Goal: Information Seeking & Learning: Learn about a topic

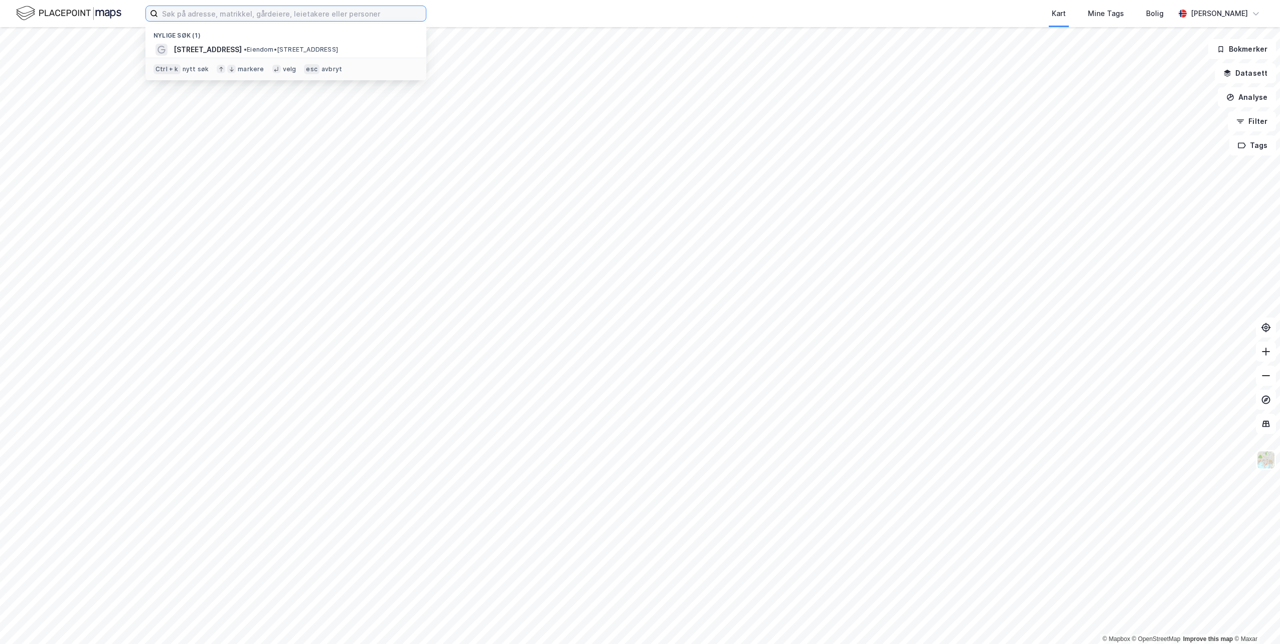
click at [241, 20] on input at bounding box center [292, 13] width 268 height 15
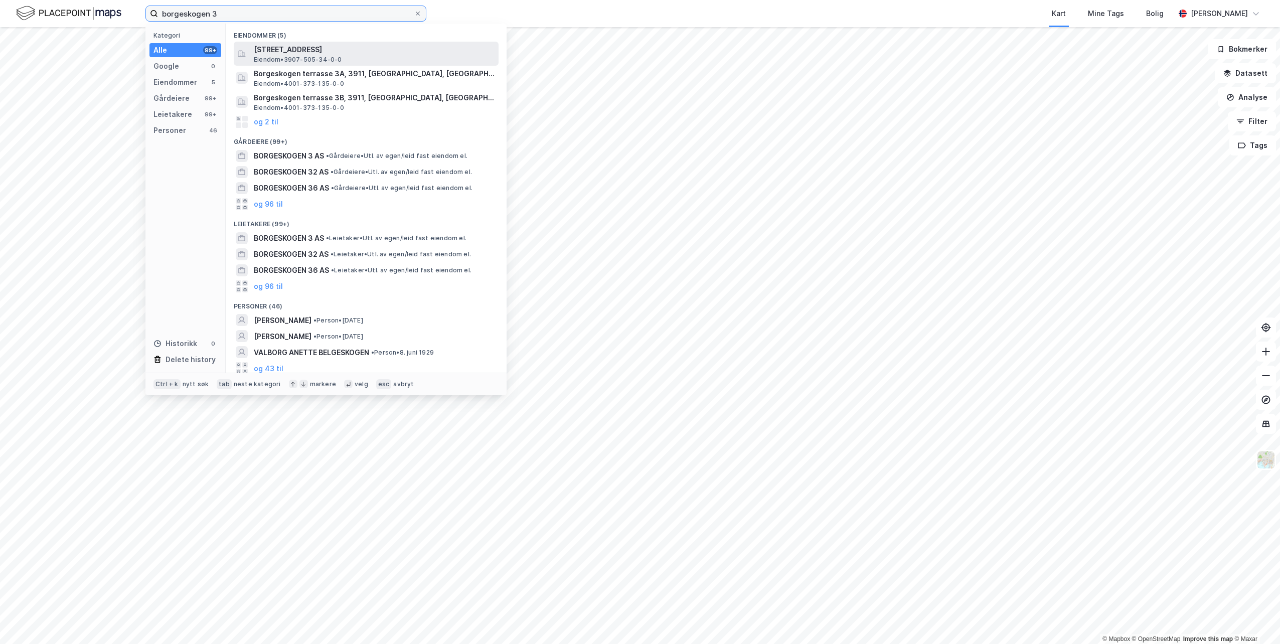
type input "borgeskogen 3"
click at [365, 60] on div "[STREET_ADDRESS], SANDEFJORD Eiendom • 3907-505-34-0-0" at bounding box center [375, 54] width 243 height 20
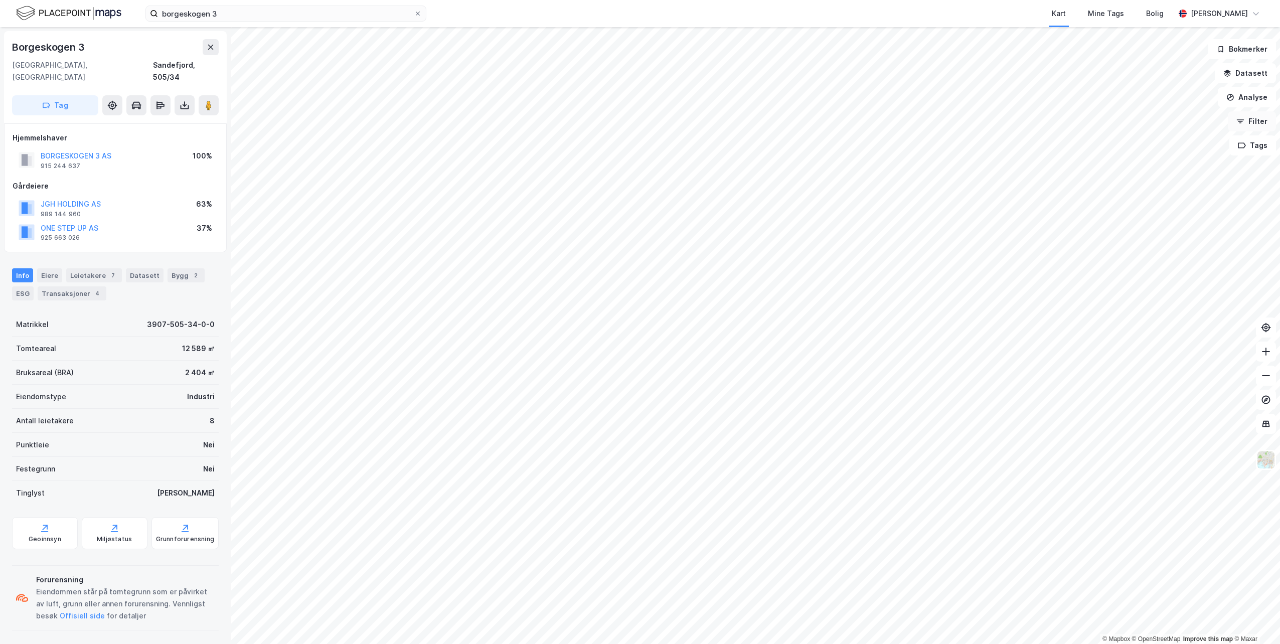
click at [1248, 117] on button "Filter" at bounding box center [1252, 121] width 48 height 20
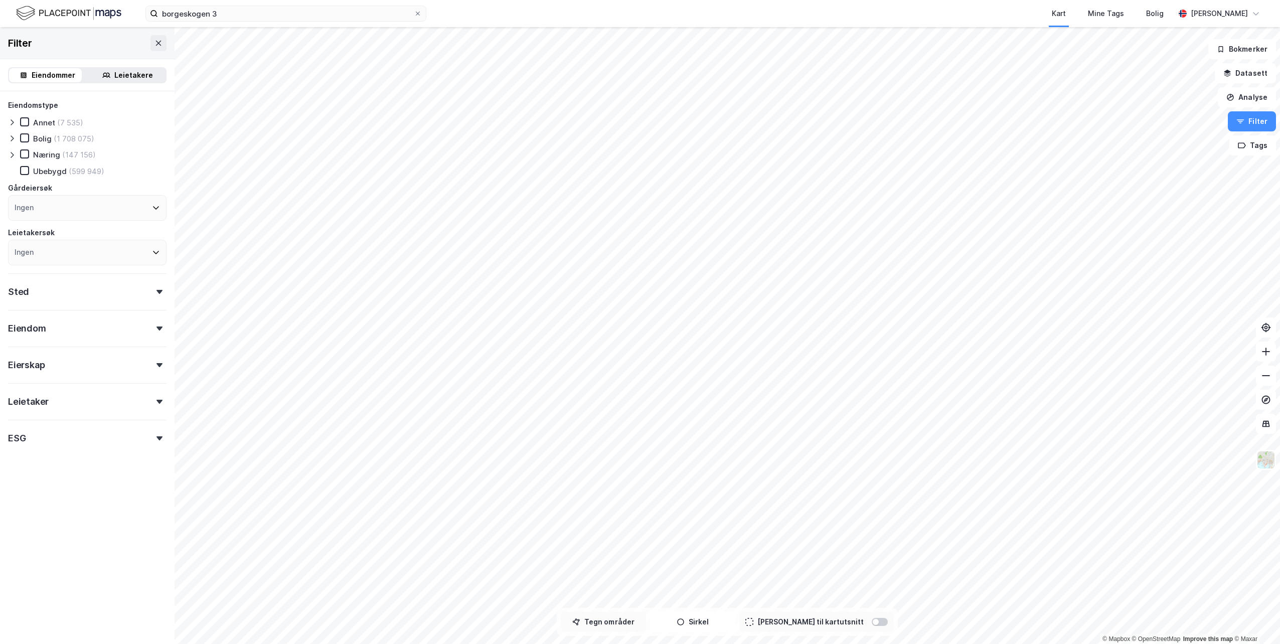
click at [627, 627] on button "Tegn områder" at bounding box center [603, 622] width 85 height 20
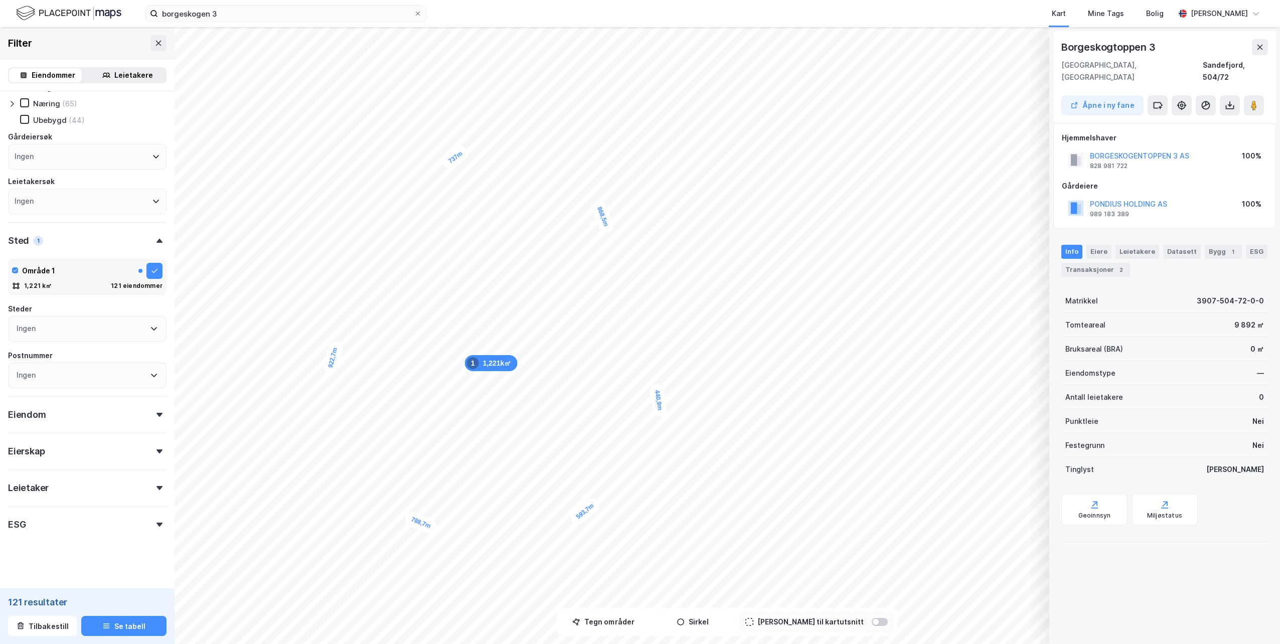
scroll to position [56, 0]
click at [120, 627] on button "Se tabell" at bounding box center [123, 626] width 85 height 20
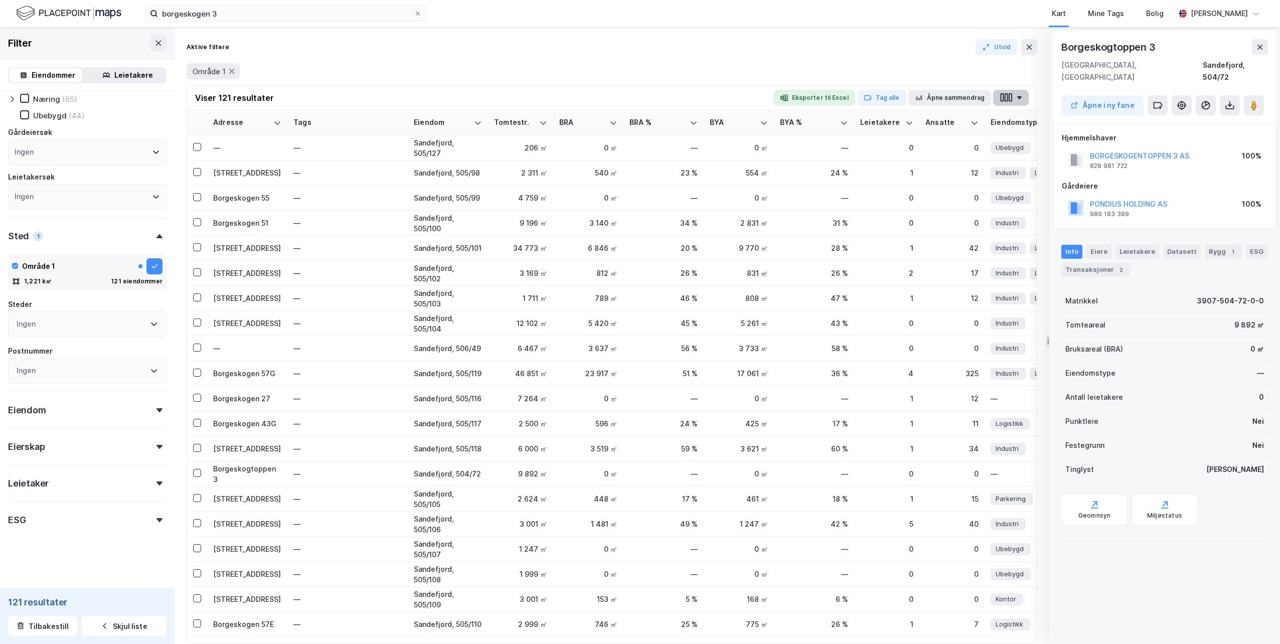
click at [1024, 99] on button "button" at bounding box center [1011, 98] width 36 height 16
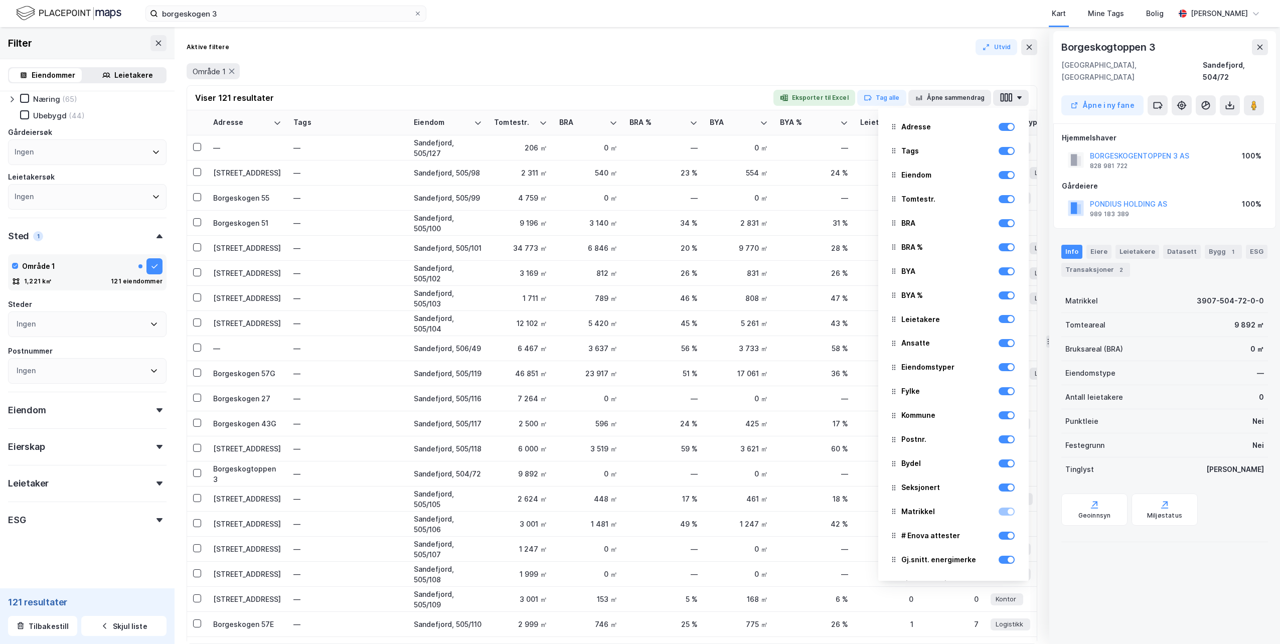
click at [650, 60] on div "Område 1" at bounding box center [612, 71] width 851 height 28
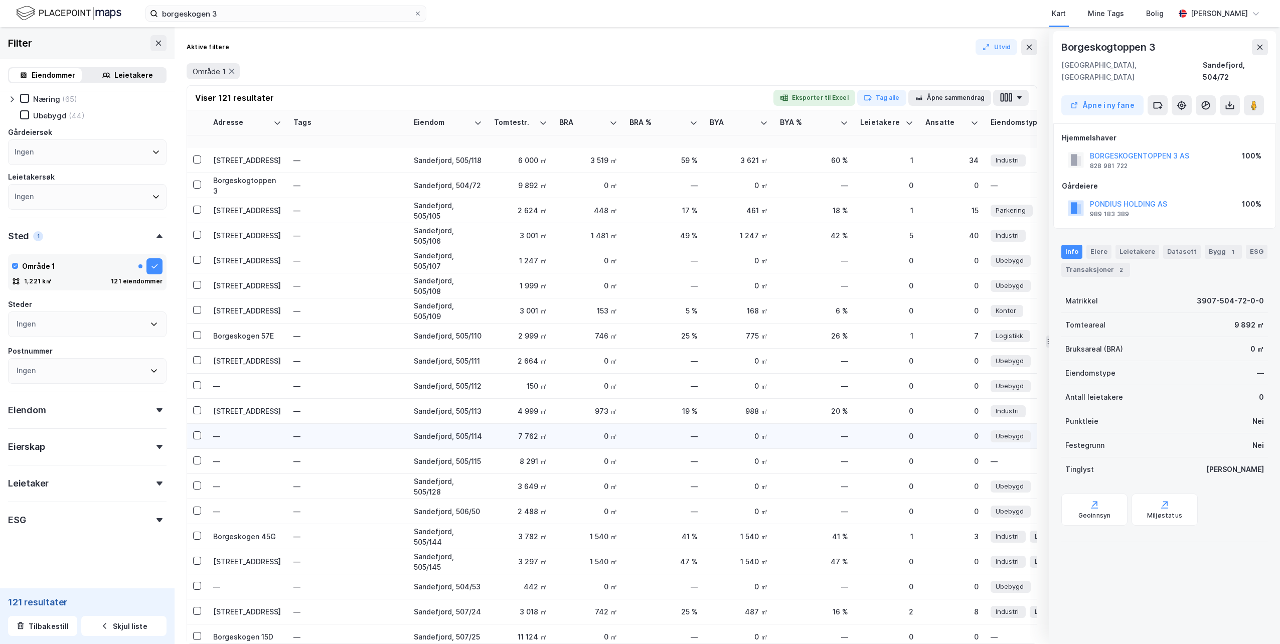
scroll to position [552, 0]
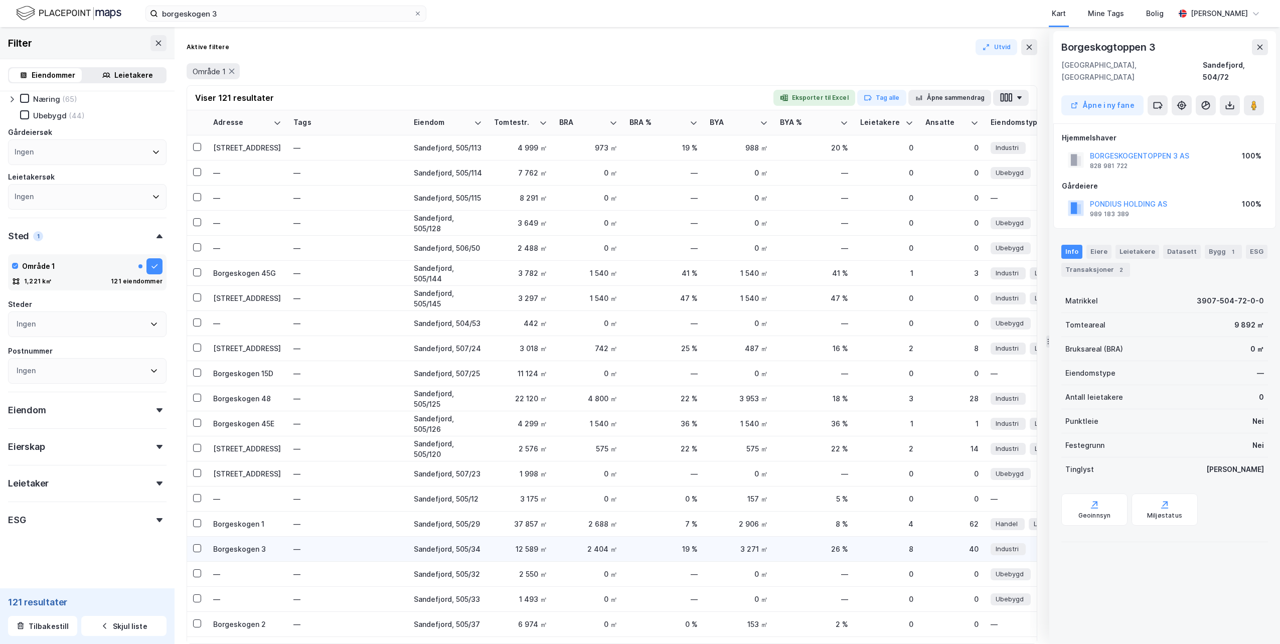
click at [251, 548] on div "Borgeskogen 3" at bounding box center [247, 549] width 68 height 11
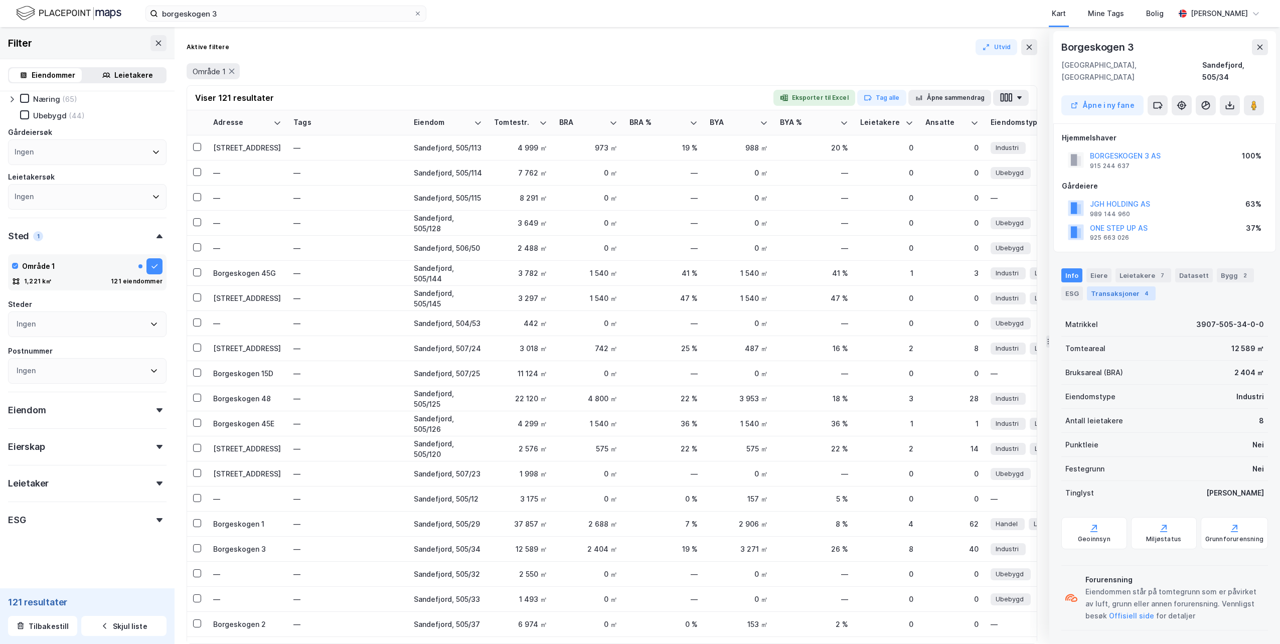
click at [1095, 286] on div "Transaksjoner 4" at bounding box center [1121, 293] width 69 height 14
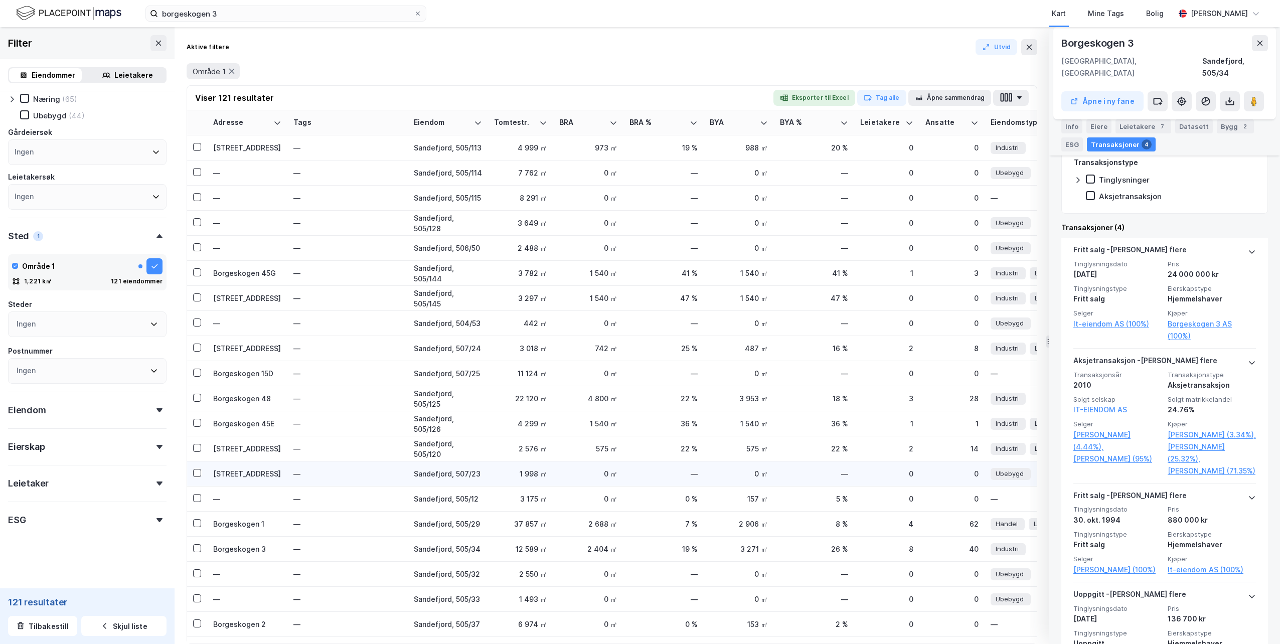
scroll to position [753, 0]
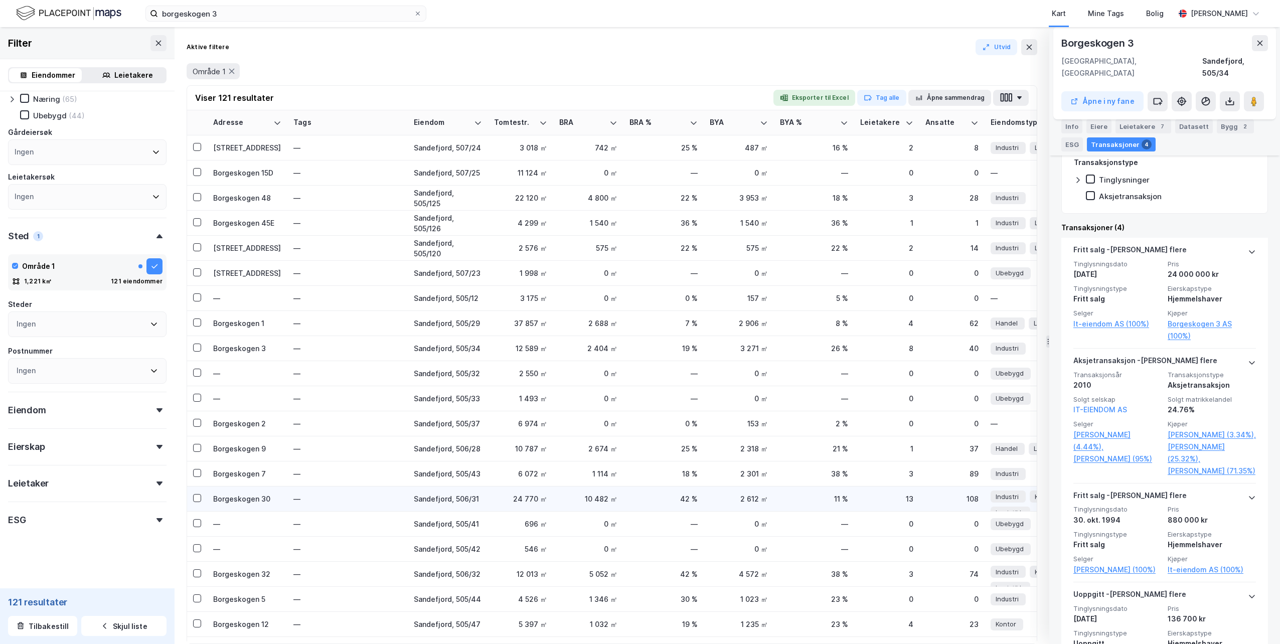
click at [246, 500] on div "Borgeskogen 30" at bounding box center [247, 499] width 68 height 11
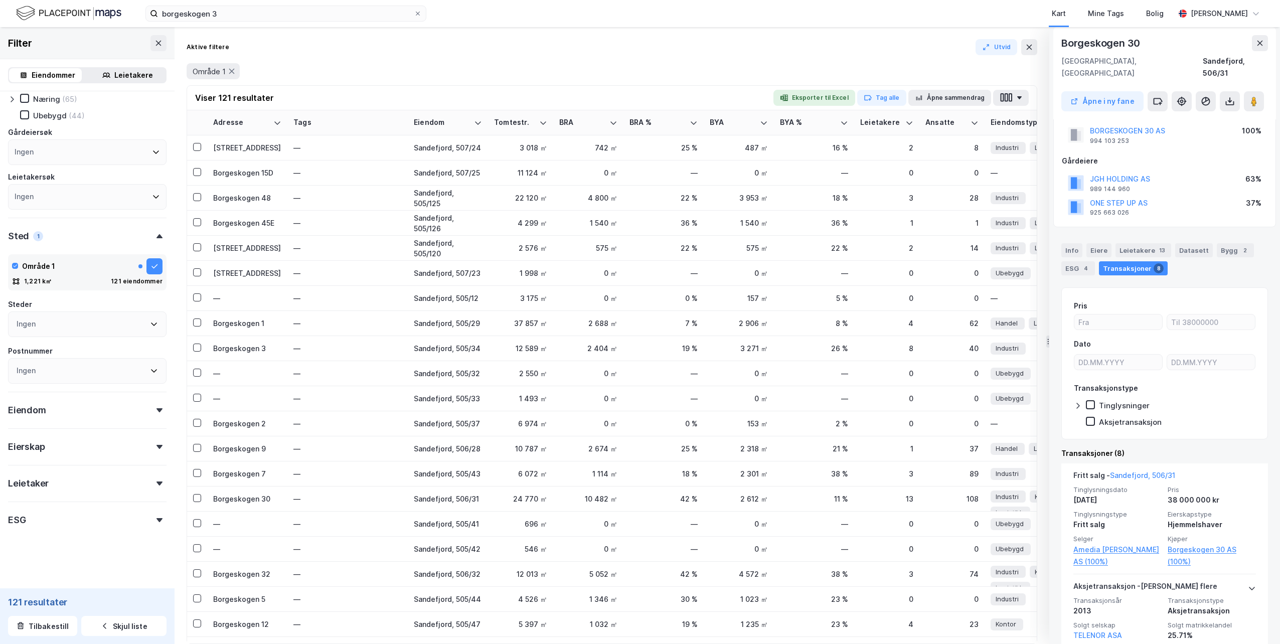
scroll to position [0, 0]
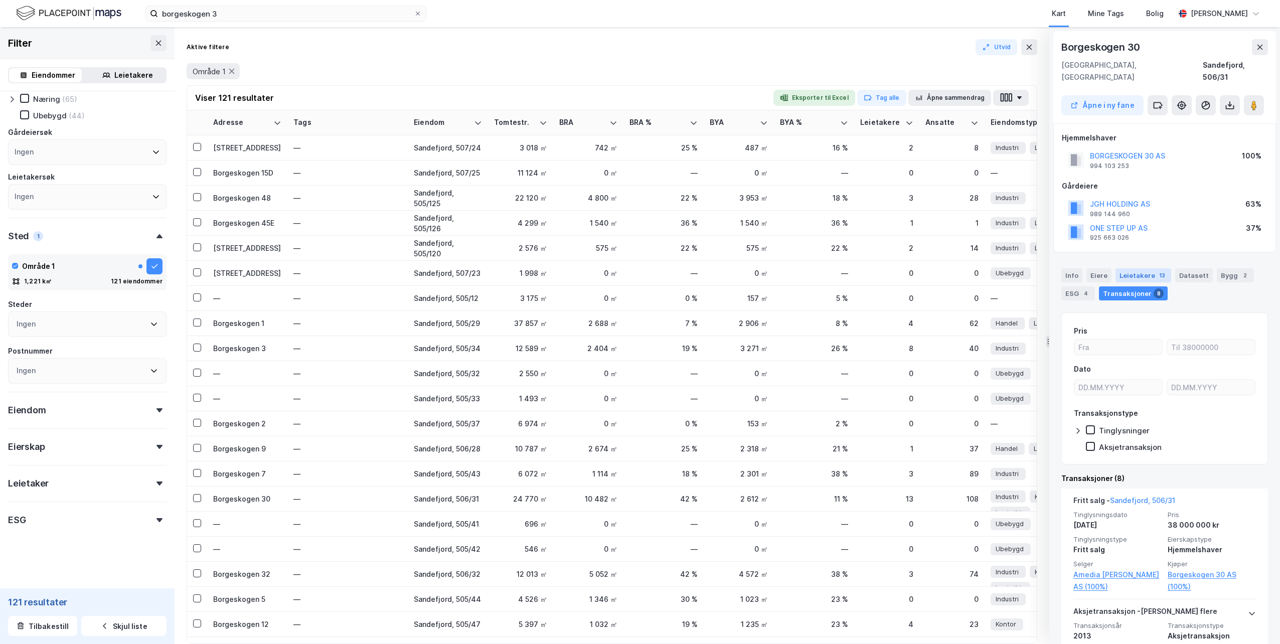
click at [1141, 268] on div "Leietakere 13" at bounding box center [1144, 275] width 56 height 14
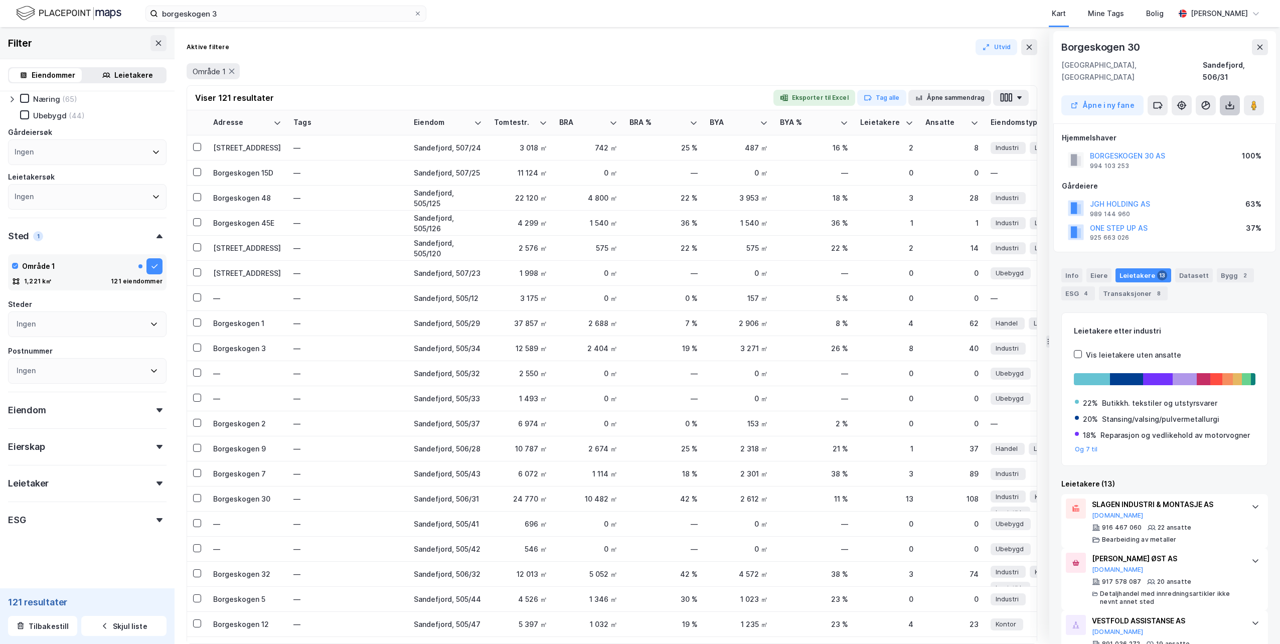
click at [1230, 100] on icon at bounding box center [1230, 105] width 10 height 10
click at [1157, 59] on div "[GEOGRAPHIC_DATA], [GEOGRAPHIC_DATA], 506/31" at bounding box center [1165, 71] width 207 height 24
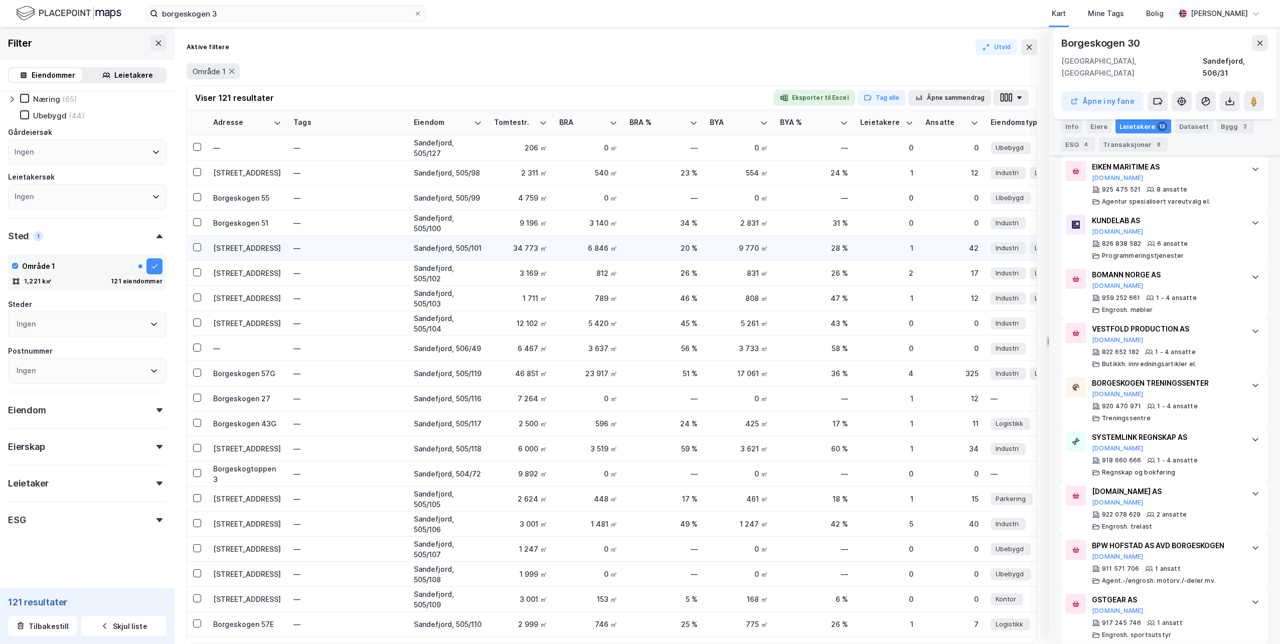
click at [240, 247] on div "[STREET_ADDRESS]" at bounding box center [247, 248] width 68 height 11
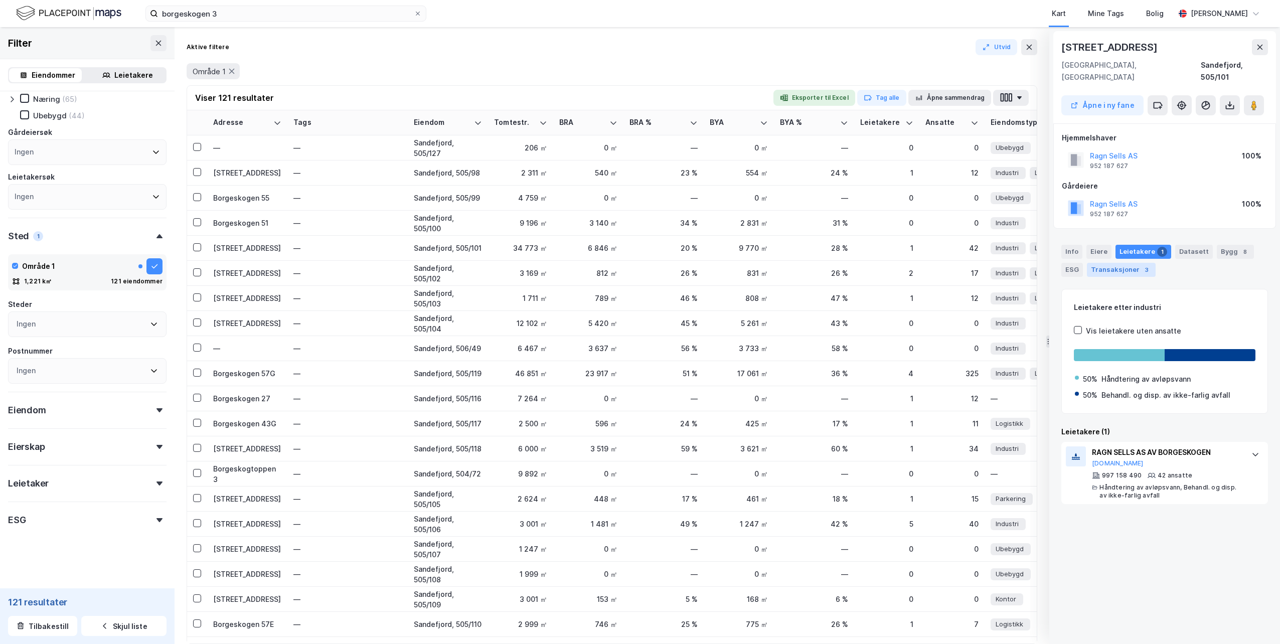
click at [1133, 263] on div "Transaksjoner 3" at bounding box center [1121, 270] width 69 height 14
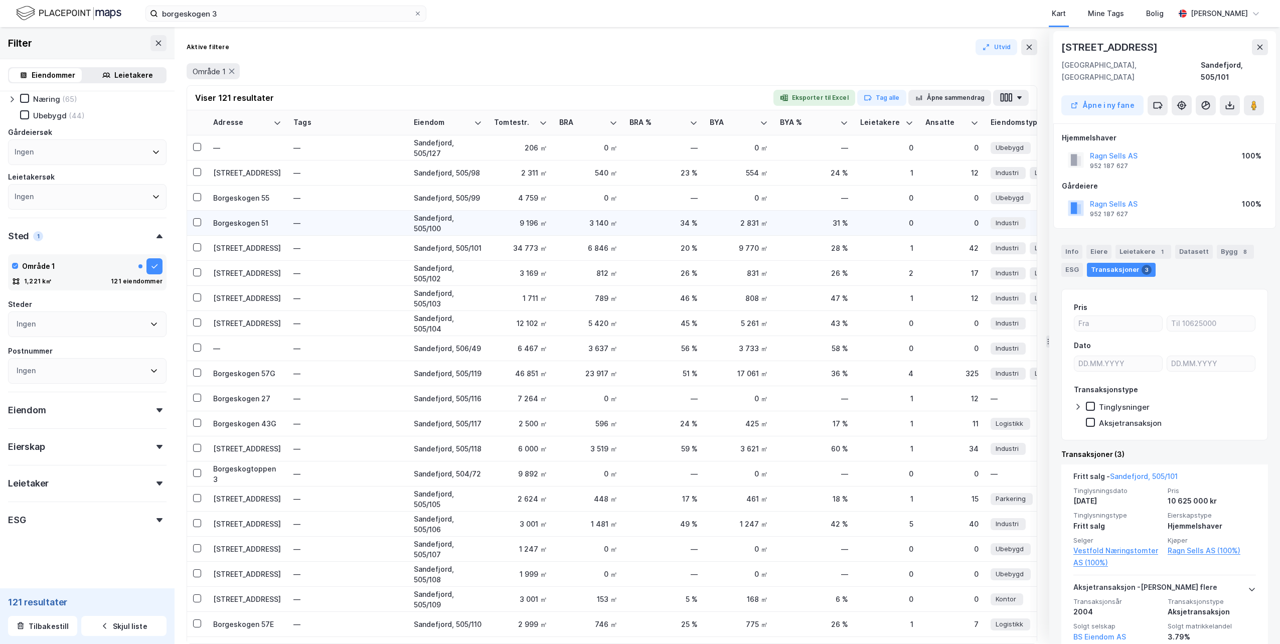
click at [262, 225] on div "Borgeskogen 51" at bounding box center [247, 223] width 68 height 11
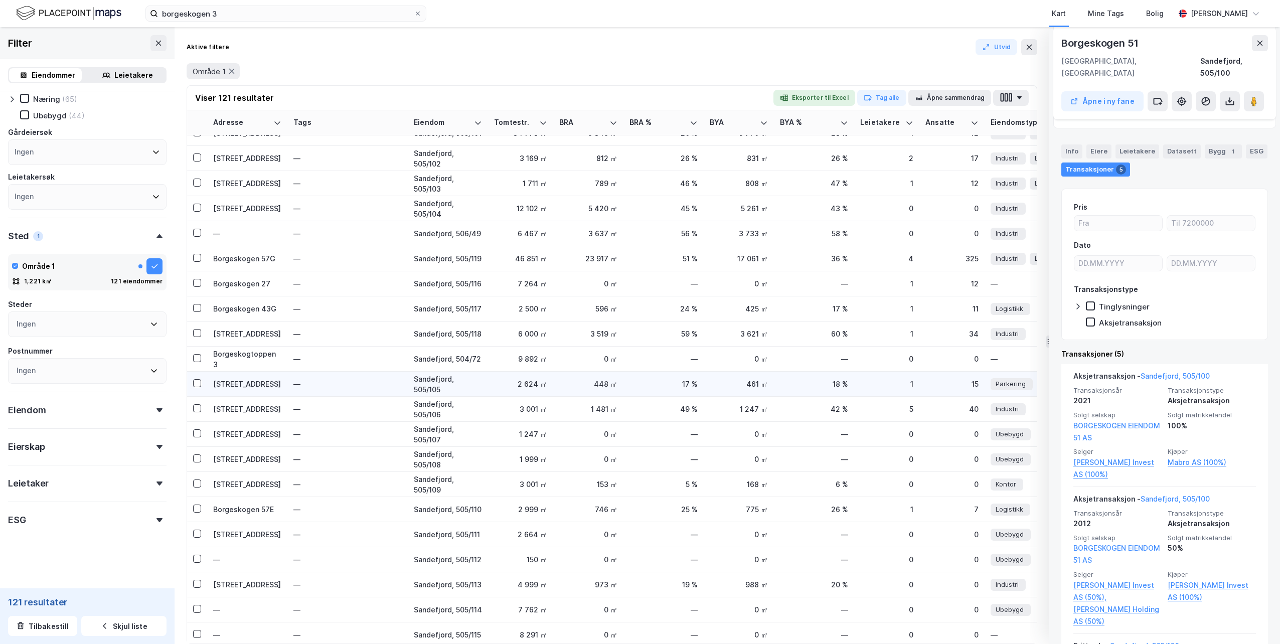
scroll to position [151, 0]
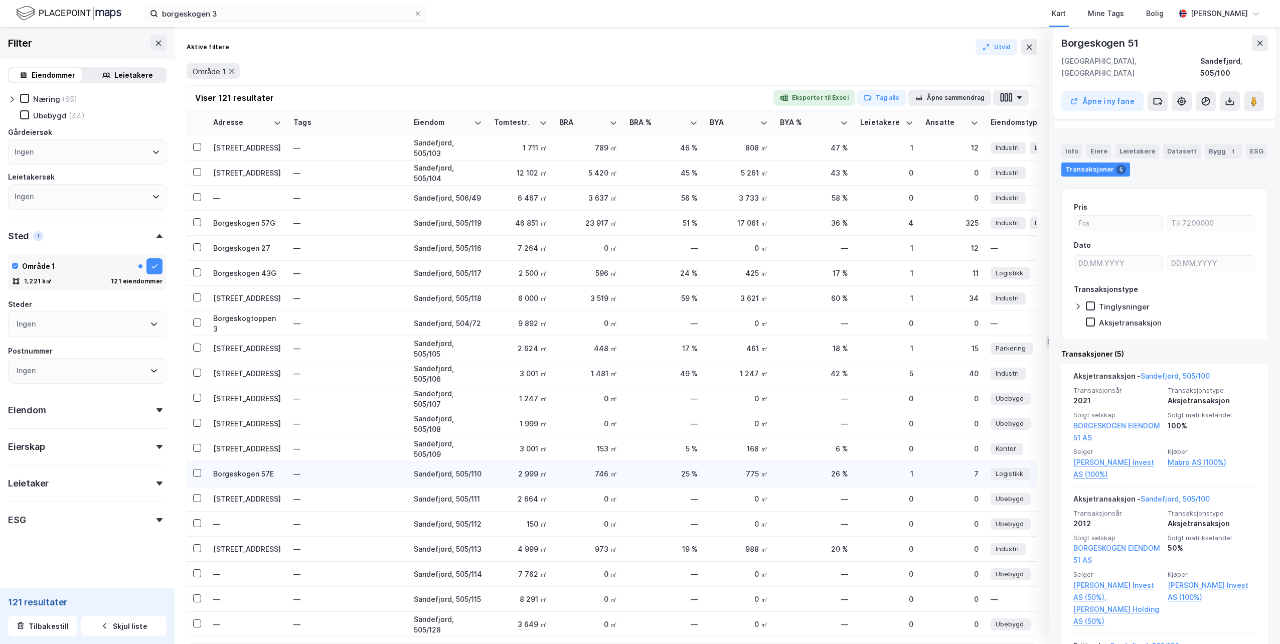
click at [246, 474] on div "Borgeskogen 57E" at bounding box center [247, 474] width 68 height 11
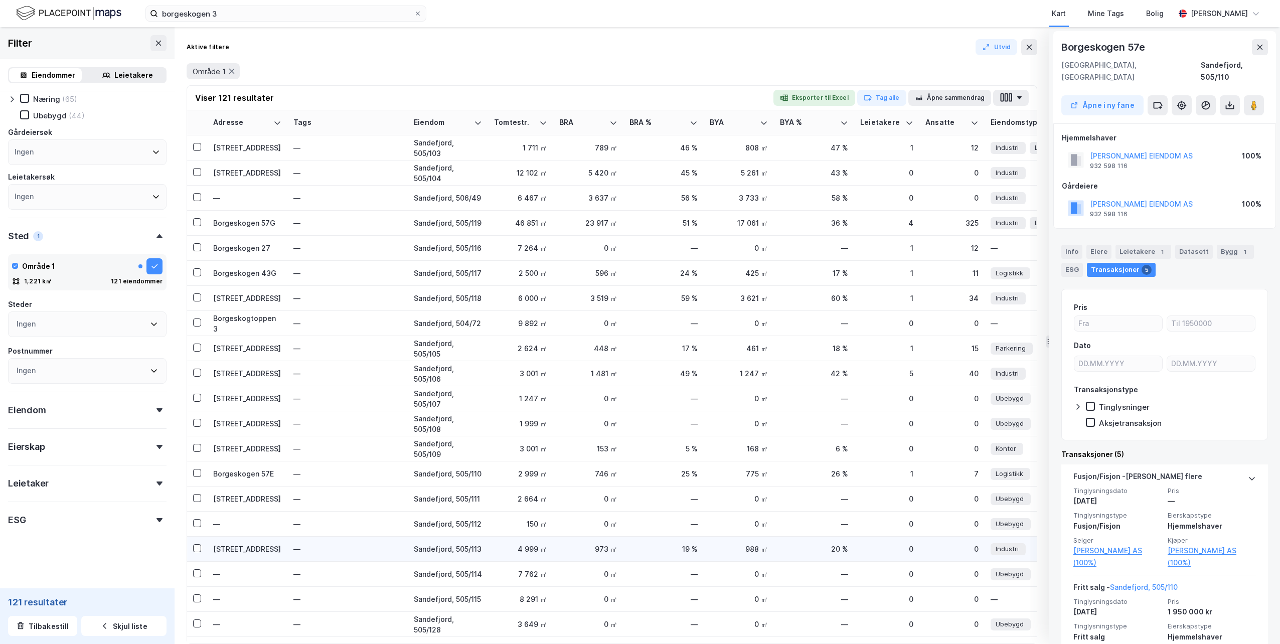
click at [236, 551] on div "[STREET_ADDRESS]" at bounding box center [247, 549] width 68 height 11
click at [129, 407] on div "Eiendom" at bounding box center [87, 406] width 159 height 29
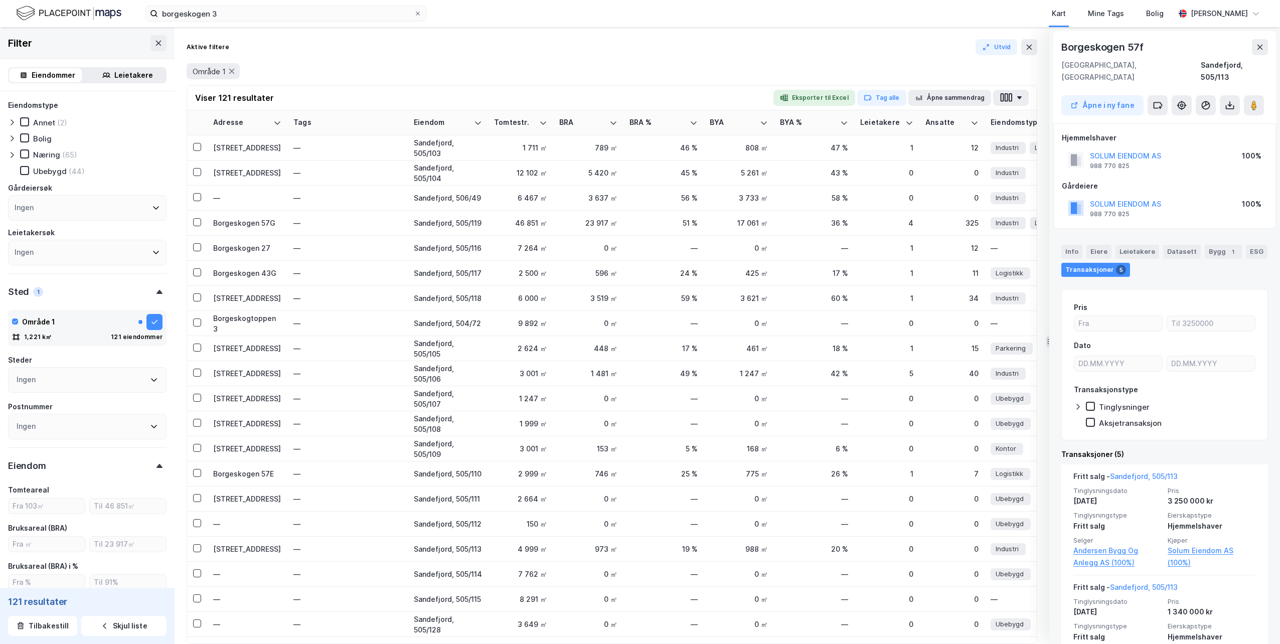
click at [93, 256] on div "Ingen" at bounding box center [87, 253] width 159 height 26
click at [25, 156] on icon at bounding box center [25, 155] width 6 height 4
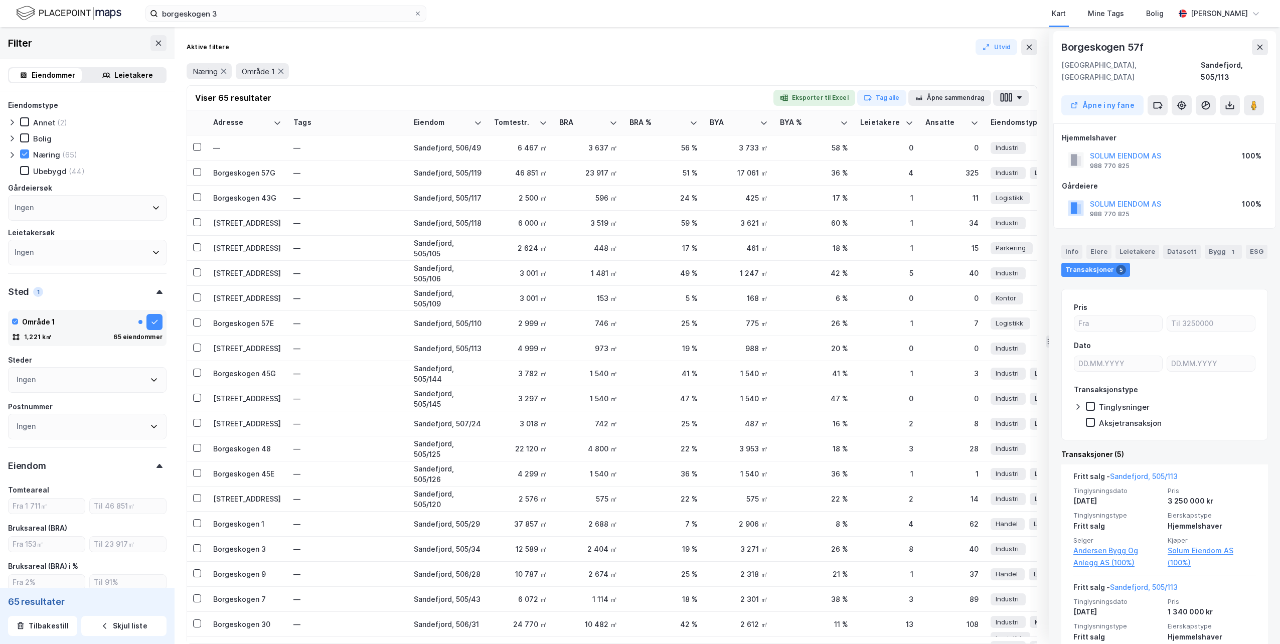
type input "Inkluder (65)"
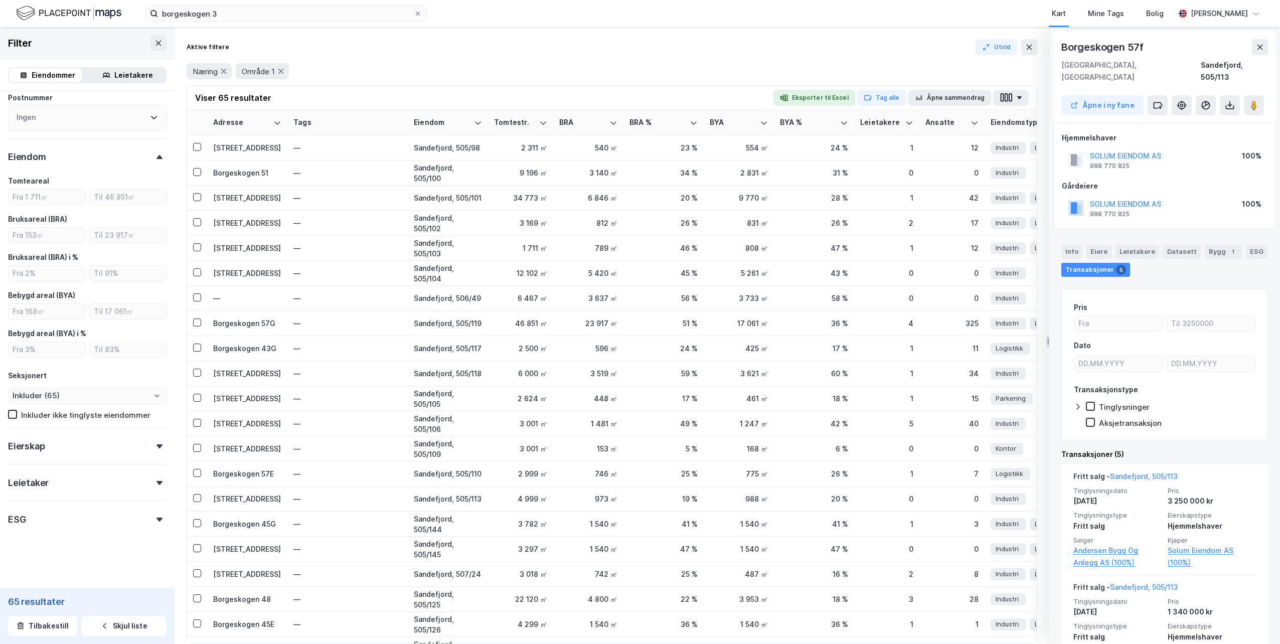
click at [98, 451] on div "Eierskap" at bounding box center [87, 442] width 159 height 29
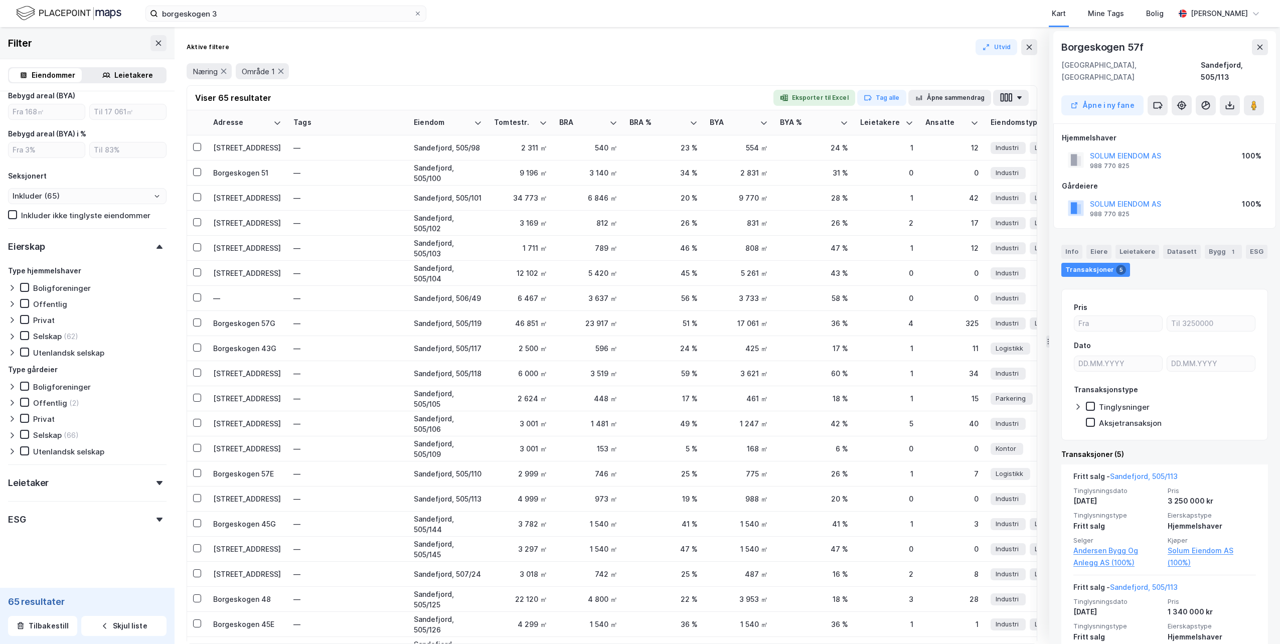
click at [104, 479] on div "Leietaker" at bounding box center [87, 479] width 159 height 29
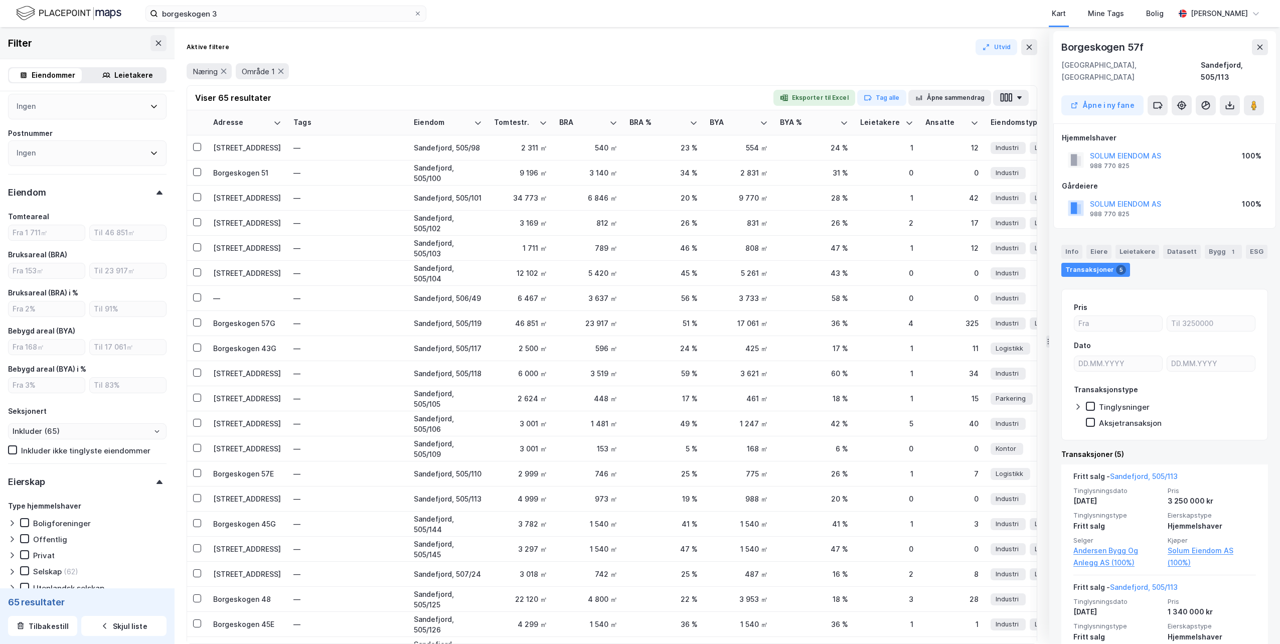
scroll to position [0, 0]
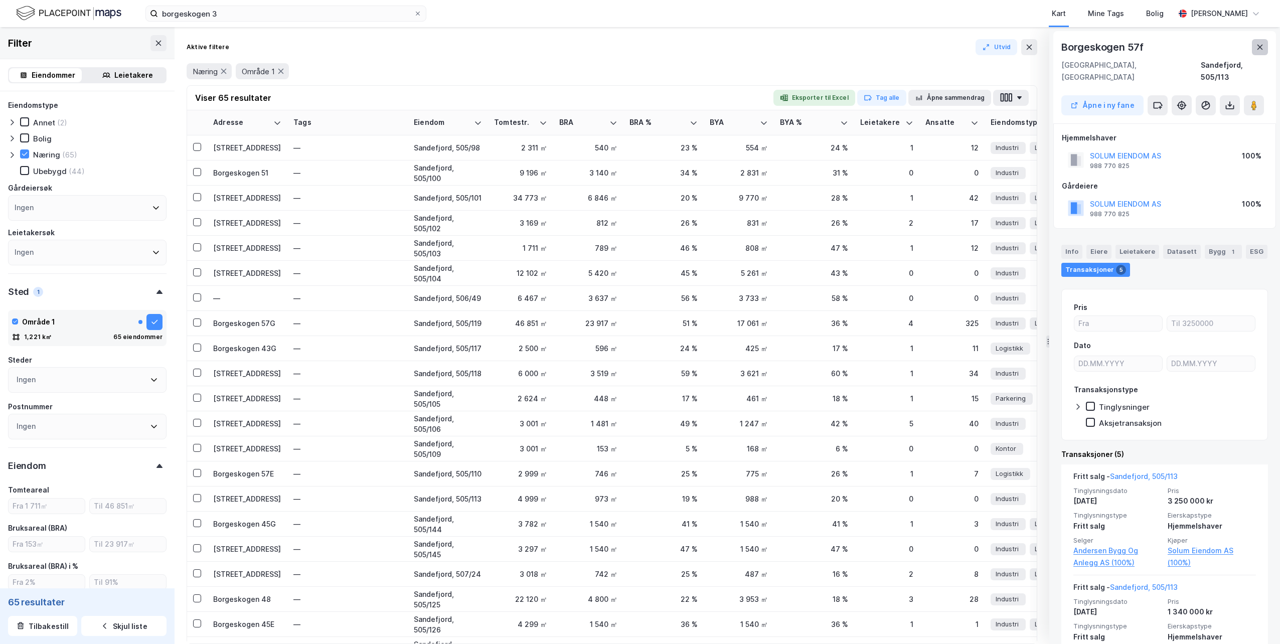
click at [1260, 46] on icon at bounding box center [1260, 47] width 8 height 8
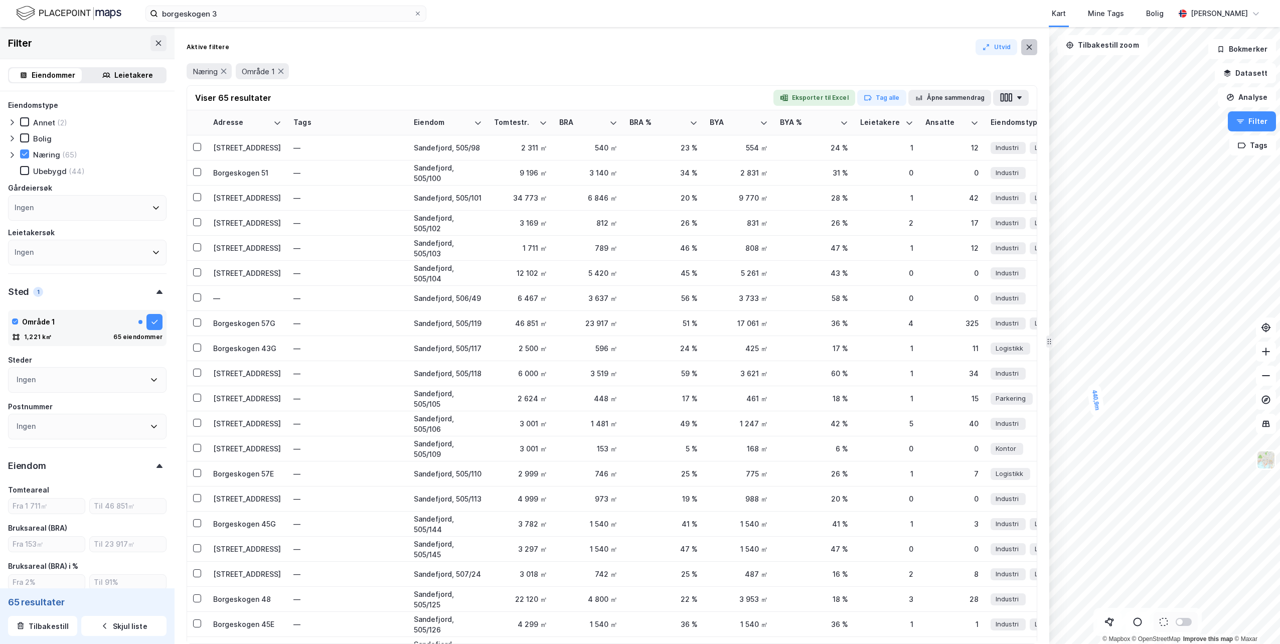
click at [1034, 53] on button at bounding box center [1029, 47] width 16 height 16
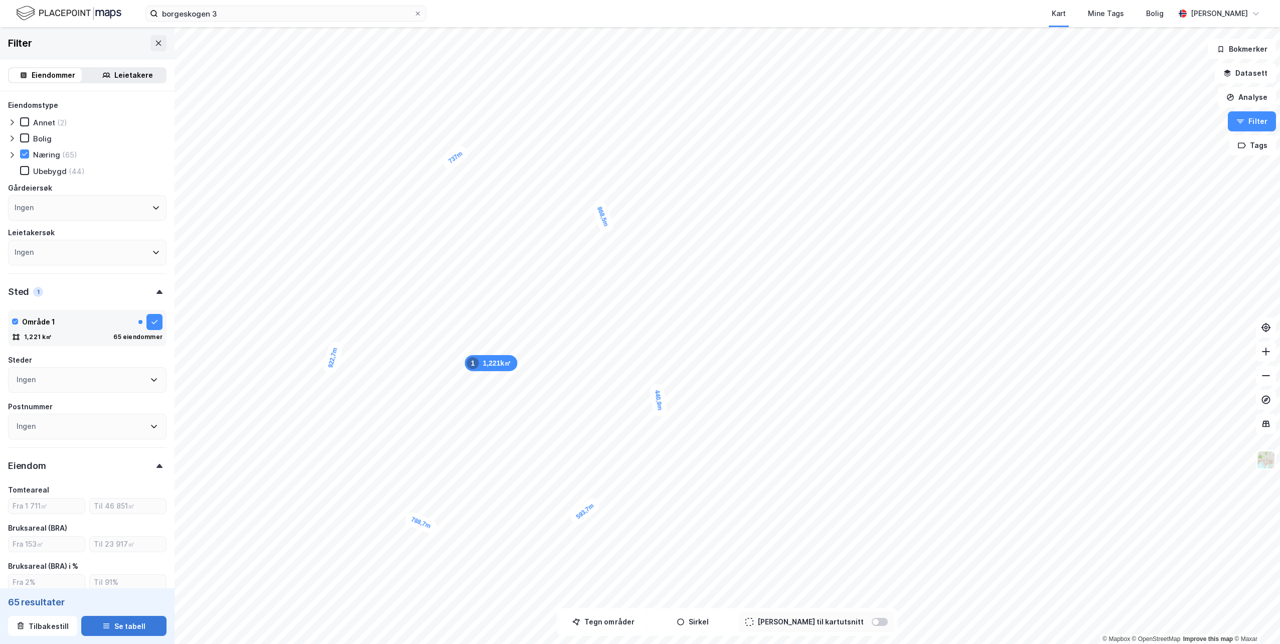
click at [127, 622] on button "Se tabell" at bounding box center [123, 626] width 85 height 20
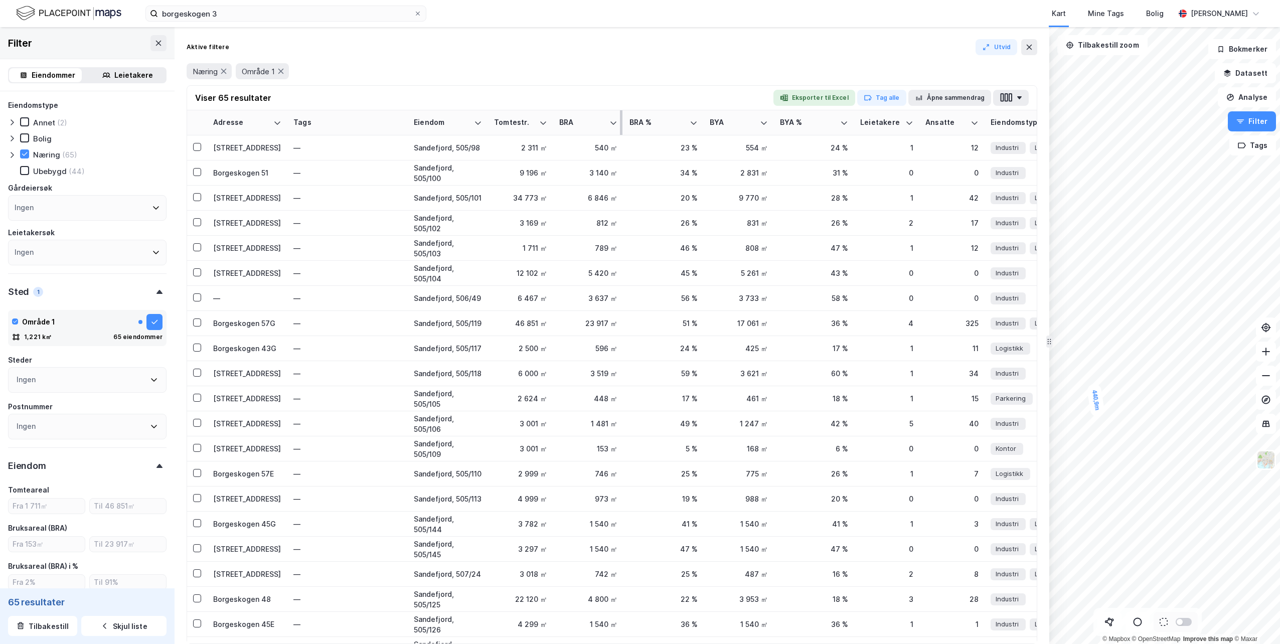
click at [587, 131] on th "BRA" at bounding box center [588, 122] width 70 height 25
click at [599, 123] on div "BRA" at bounding box center [582, 123] width 46 height 10
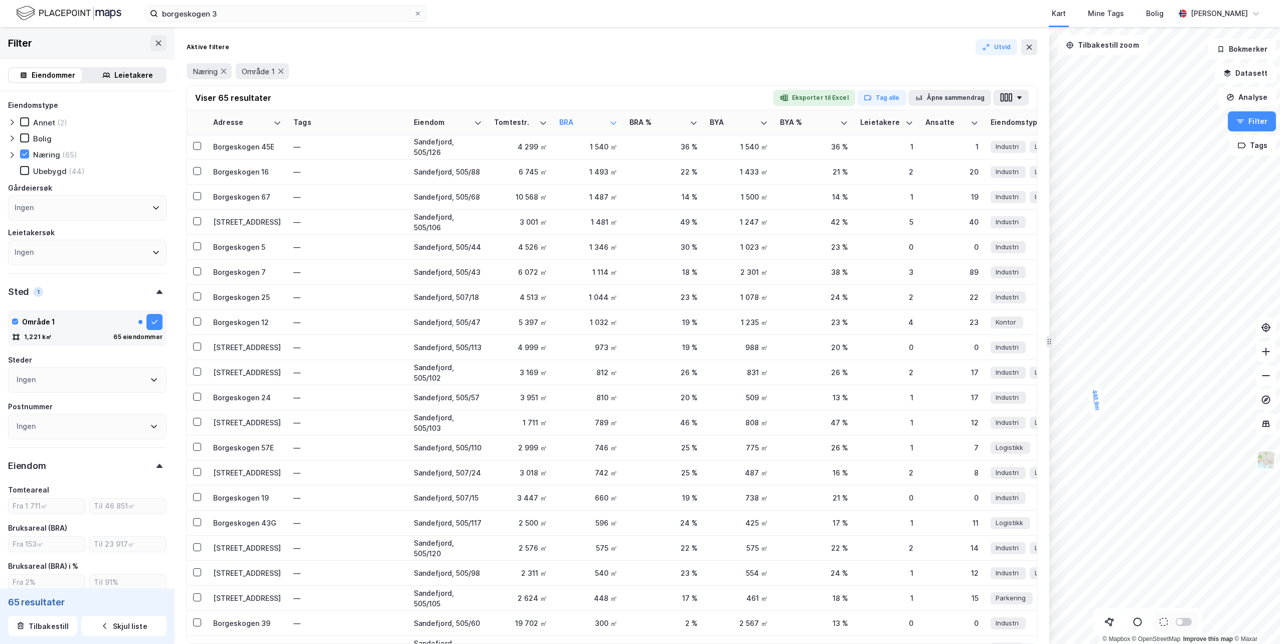
scroll to position [1130, 0]
